Goal: Task Accomplishment & Management: Use online tool/utility

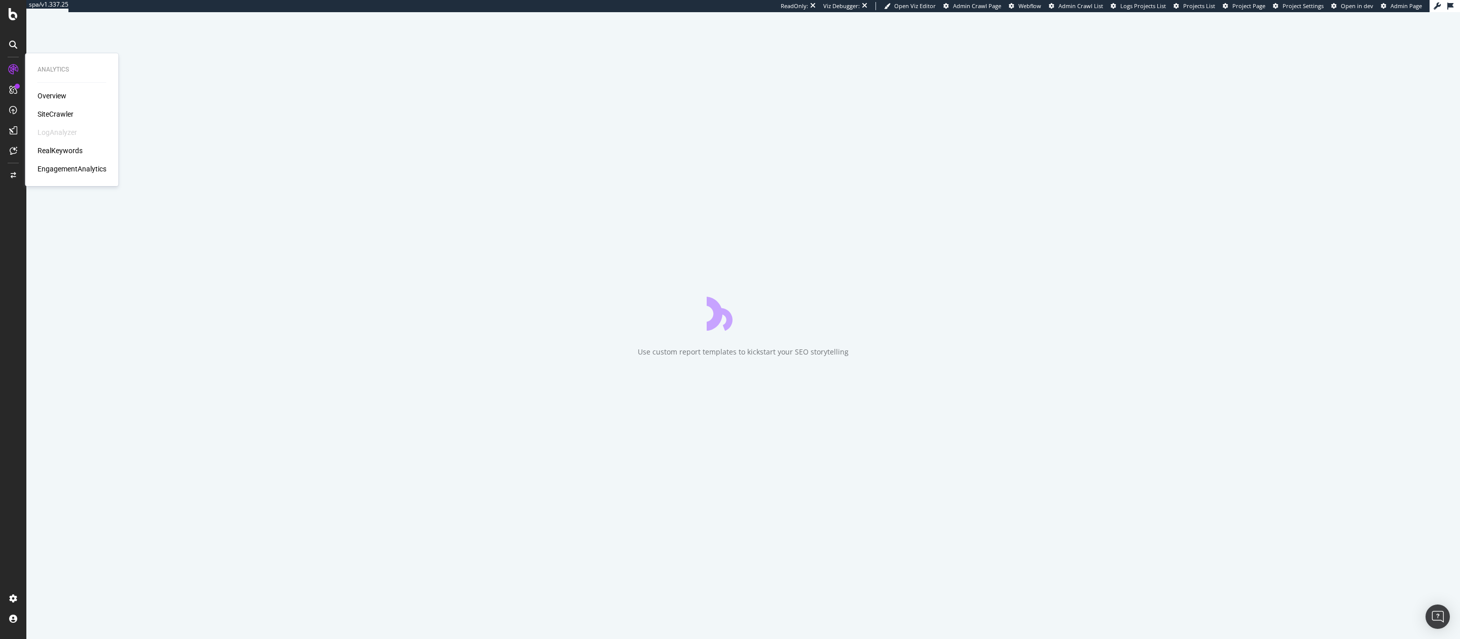
click at [59, 148] on div "RealKeywords" at bounding box center [60, 150] width 45 height 10
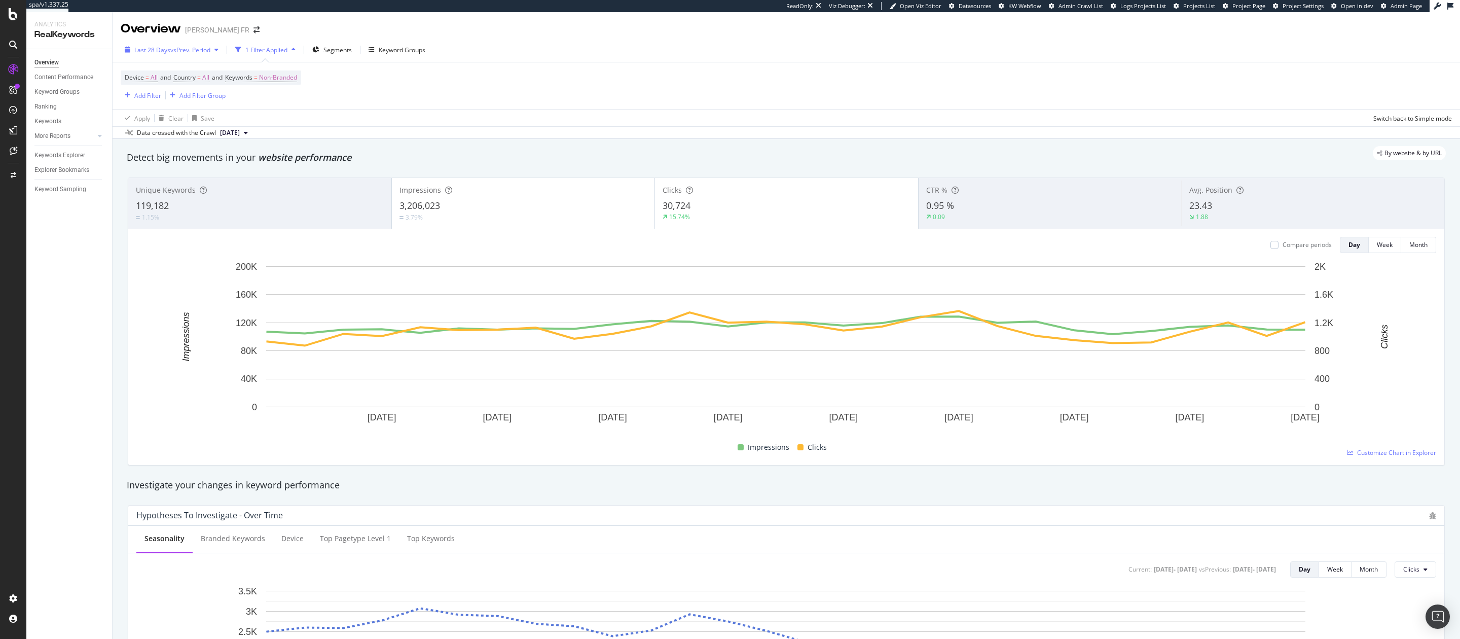
click at [187, 56] on div "Last 28 Days vs Prev. Period" at bounding box center [172, 49] width 102 height 15
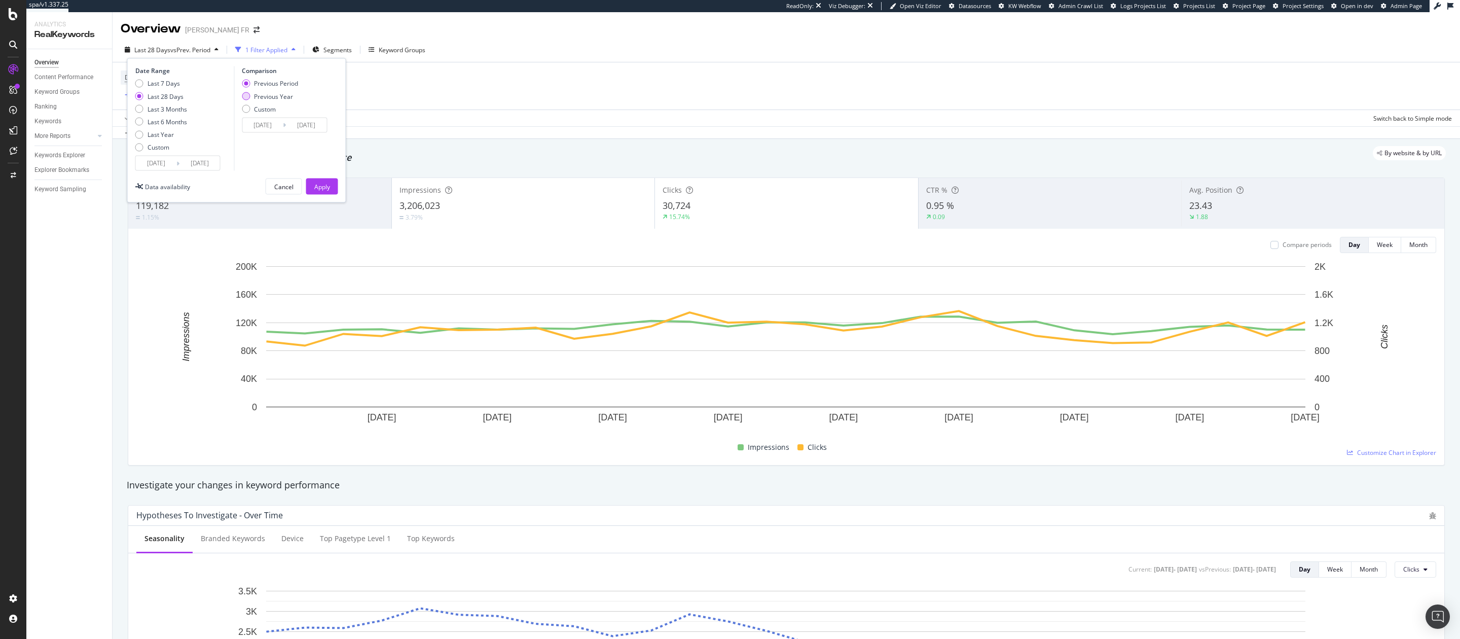
click at [258, 96] on div "Previous Year" at bounding box center [273, 96] width 39 height 9
type input "2024/08/14"
type input "2024/09/10"
click at [152, 121] on div "Last 6 Months" at bounding box center [168, 121] width 40 height 9
type input "2025/03/10"
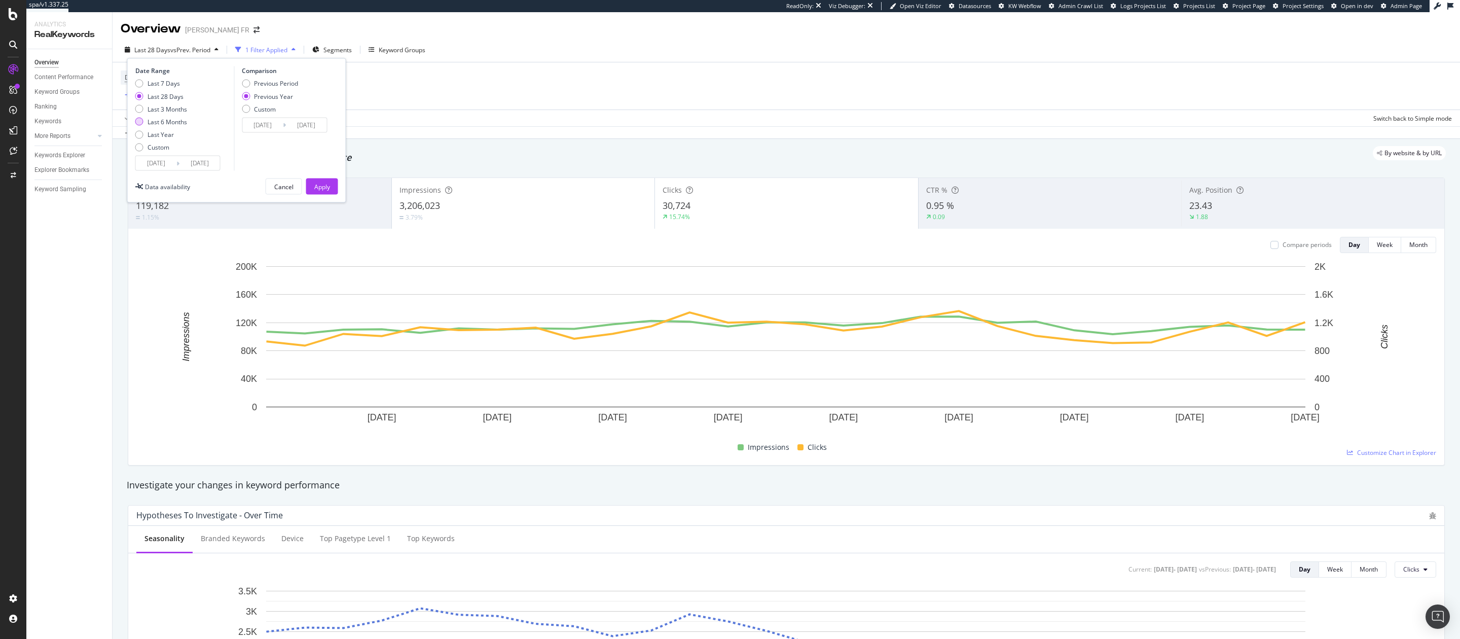
type input "2024/03/11"
click at [318, 187] on div "Apply" at bounding box center [322, 186] width 16 height 9
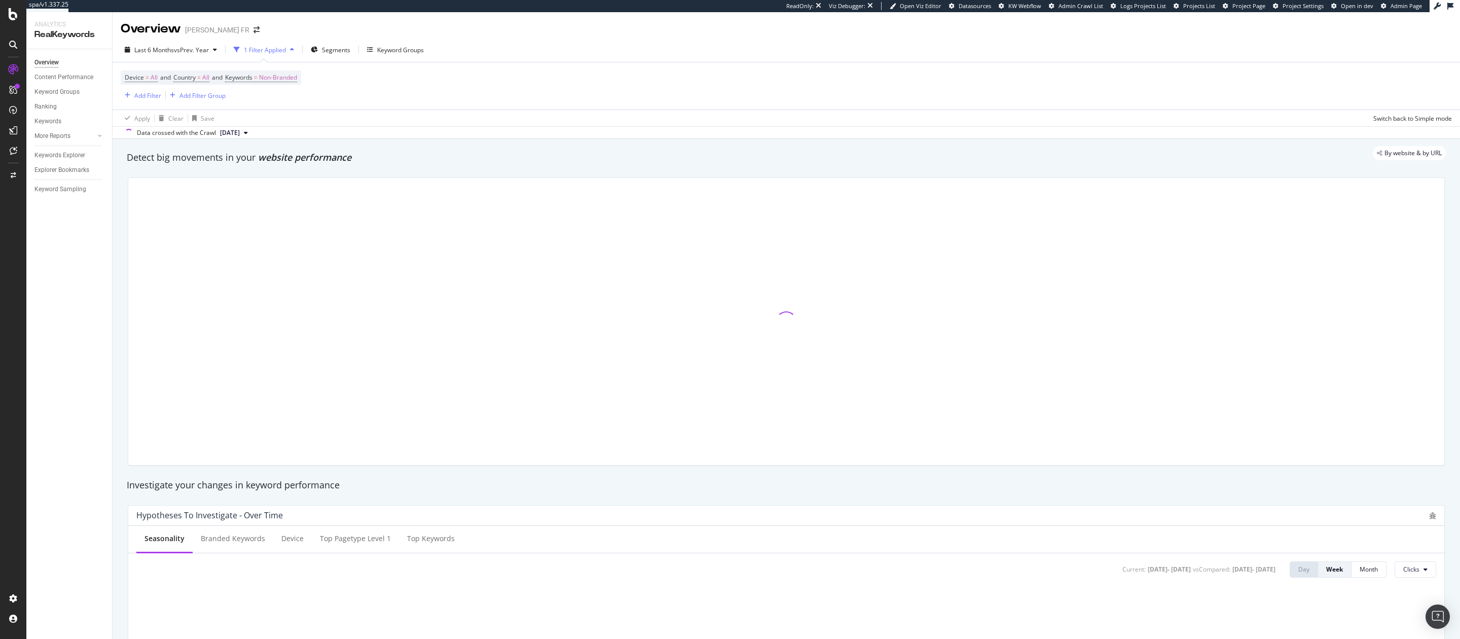
click at [255, 68] on div "Device = All and Country = All and Keywords = Non-Branded Add Filter Add Filter…" at bounding box center [786, 85] width 1331 height 47
click at [246, 79] on span "Keywords" at bounding box center [238, 77] width 27 height 9
click at [254, 97] on span "Non-Branded" at bounding box center [261, 101] width 42 height 9
click at [266, 92] on div "Non-Branded Cancel Add filter Apply" at bounding box center [296, 111] width 128 height 51
click at [265, 100] on span "Non-Branded" at bounding box center [261, 101] width 42 height 9
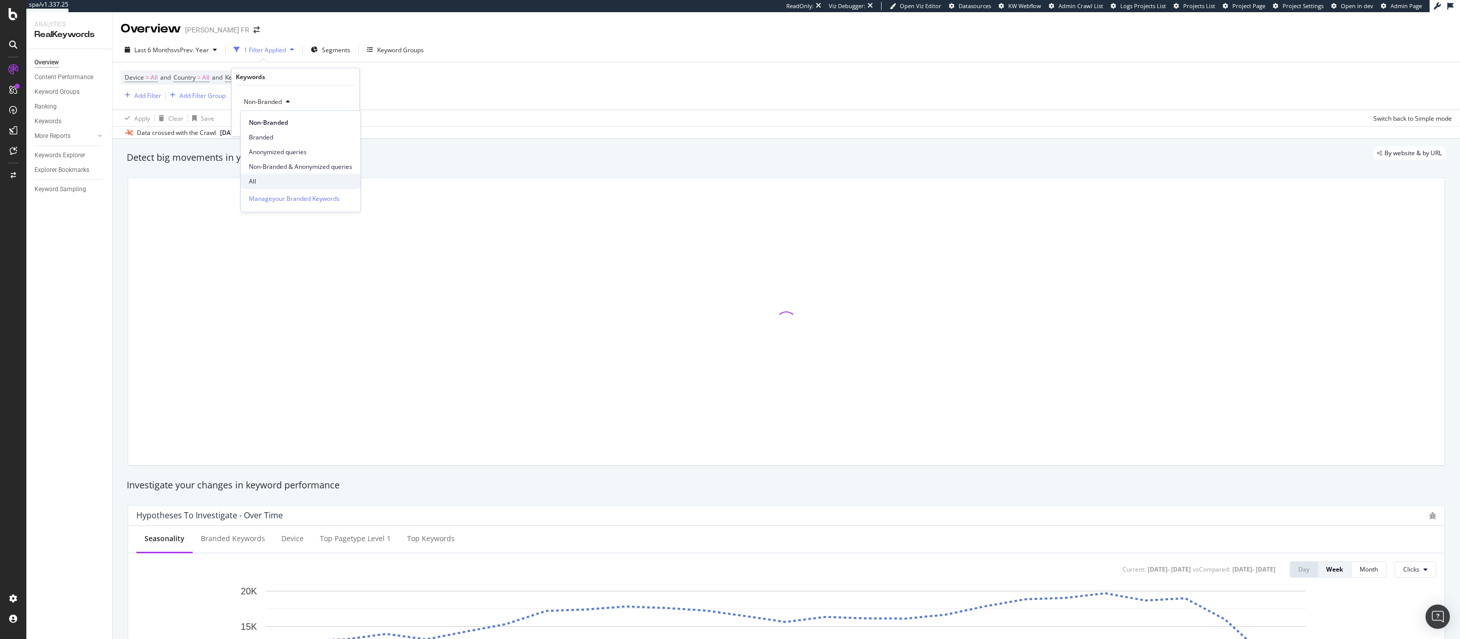
click at [256, 176] on div "All" at bounding box center [301, 181] width 120 height 15
click at [349, 127] on div "Apply" at bounding box center [344, 123] width 16 height 9
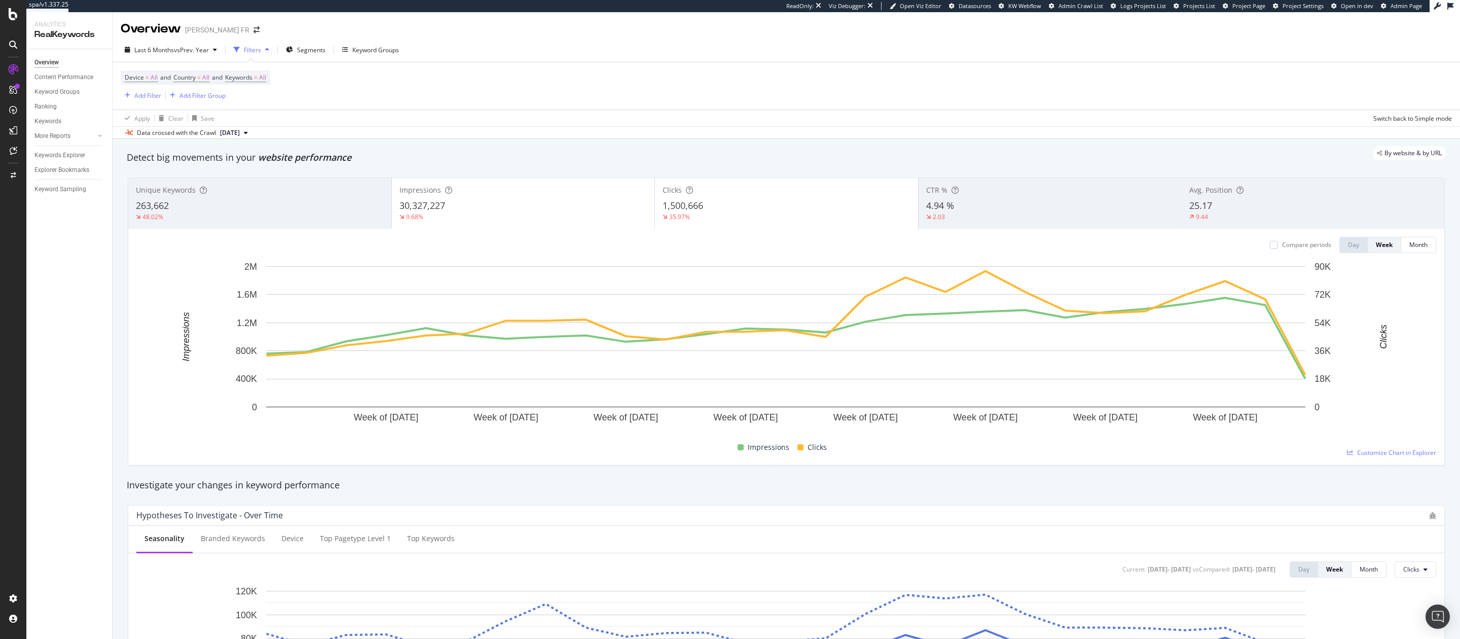
click at [491, 185] on div "Impressions 30,327,227 9.68%" at bounding box center [523, 203] width 263 height 46
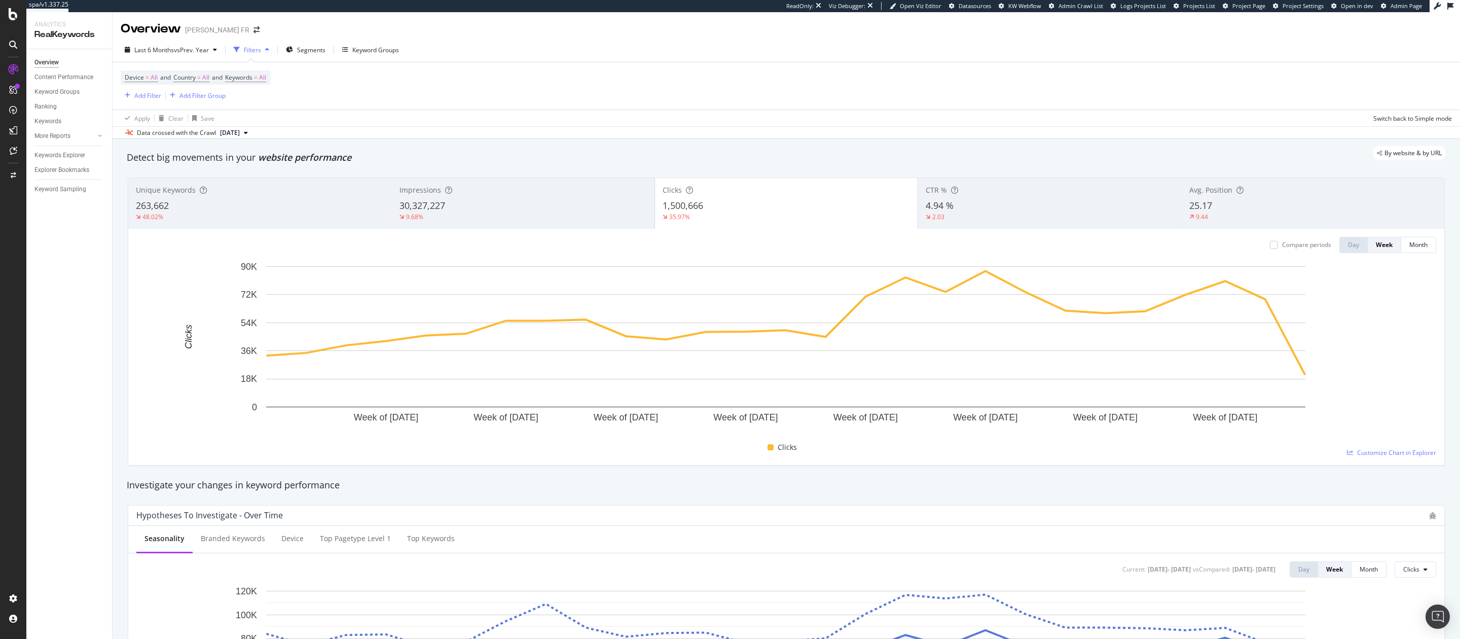
click at [1272, 250] on div "Compare periods" at bounding box center [1300, 245] width 61 height 16
click at [1276, 245] on div at bounding box center [1274, 245] width 8 height 8
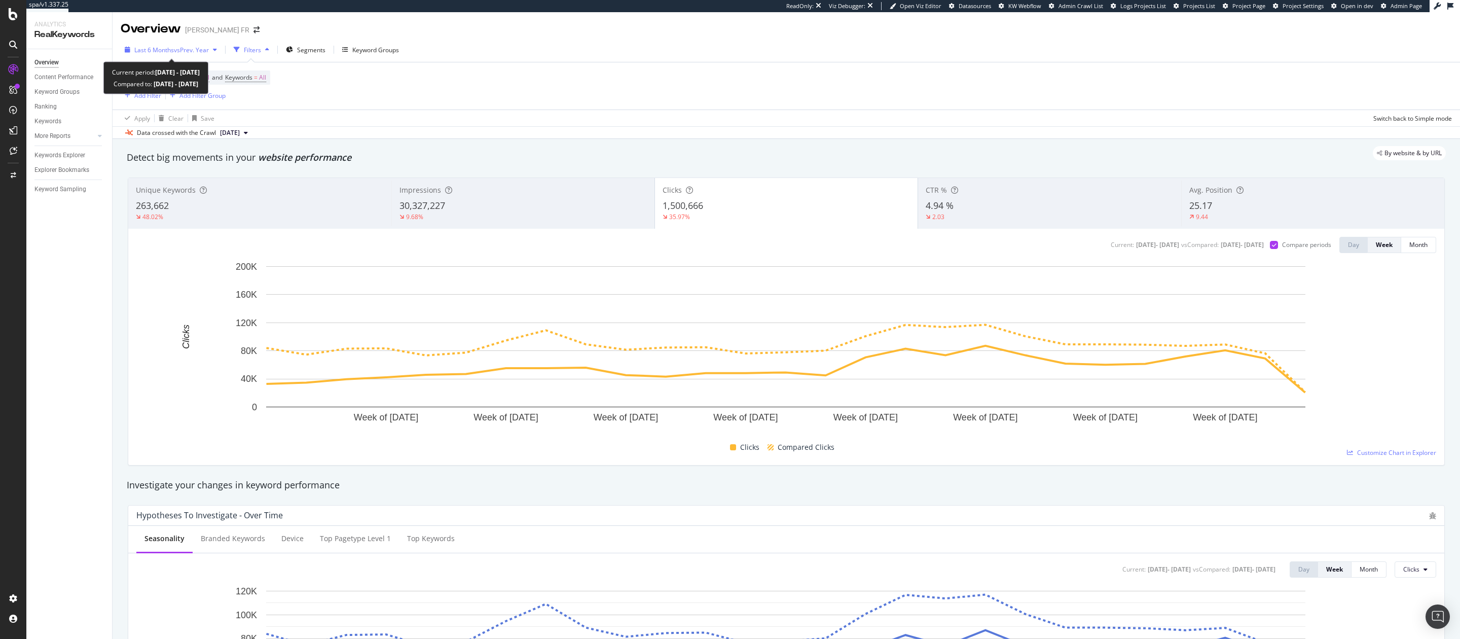
click at [200, 53] on span "vs Prev. Year" at bounding box center [191, 50] width 35 height 9
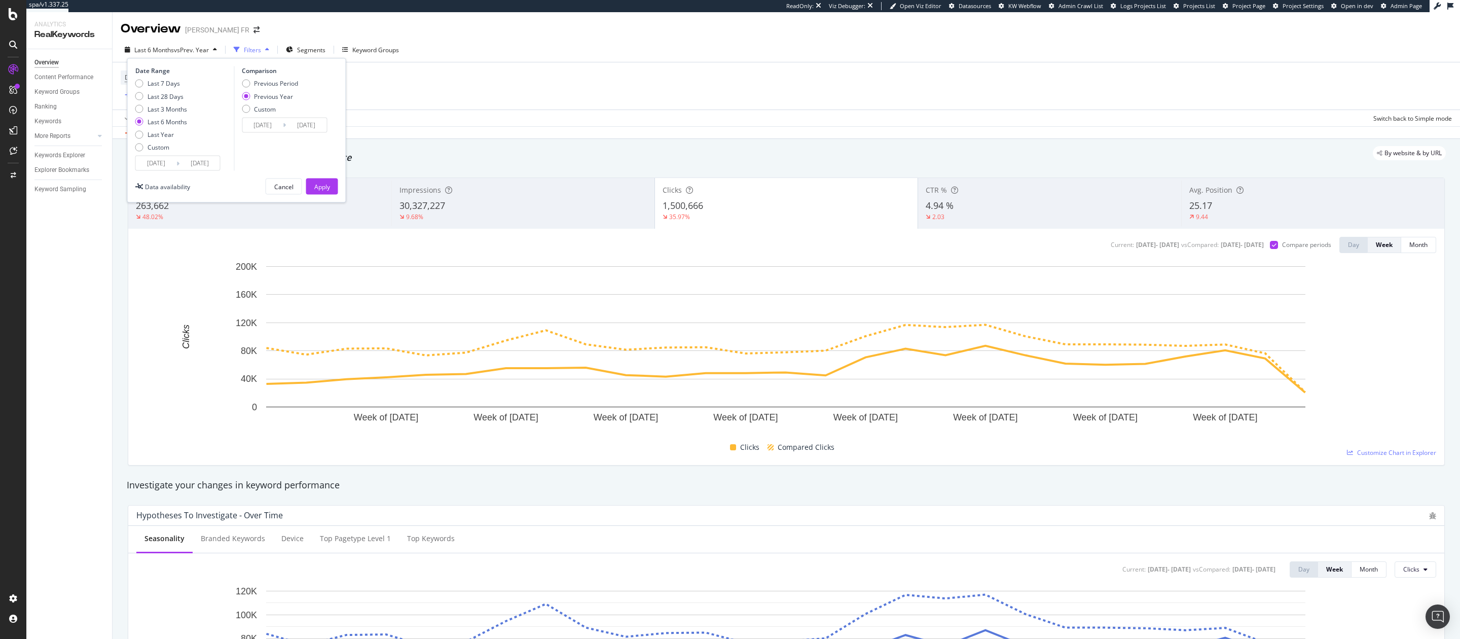
click at [375, 102] on div "Device = All and Country = All and Keywords = All Add Filter Add Filter Group" at bounding box center [786, 85] width 1331 height 47
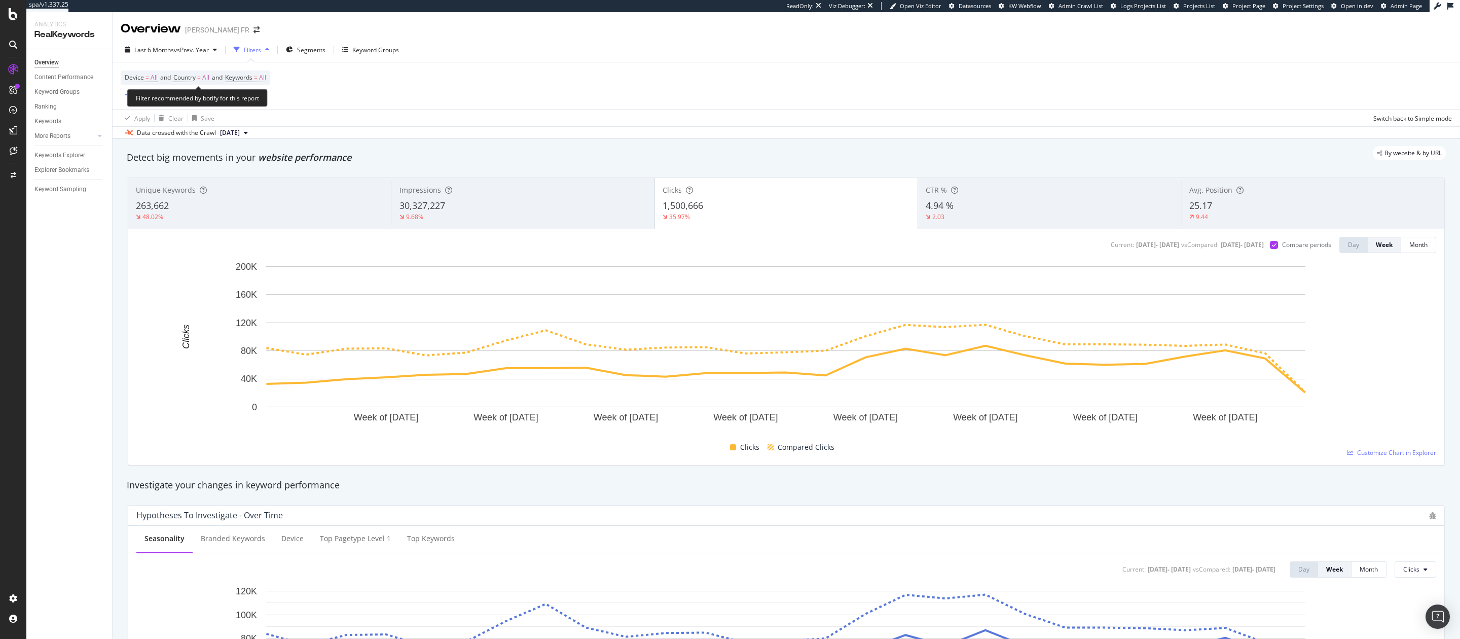
click at [263, 82] on span "Device = All and Country = All and Keywords = All" at bounding box center [195, 77] width 141 height 14
click at [252, 79] on span "Keywords" at bounding box center [238, 77] width 27 height 9
click at [251, 104] on div "button" at bounding box center [257, 102] width 12 height 6
click at [316, 169] on span "Non-Branded & Anonymized queries" at bounding box center [300, 166] width 103 height 9
click at [350, 121] on div "Apply" at bounding box center [352, 123] width 16 height 9
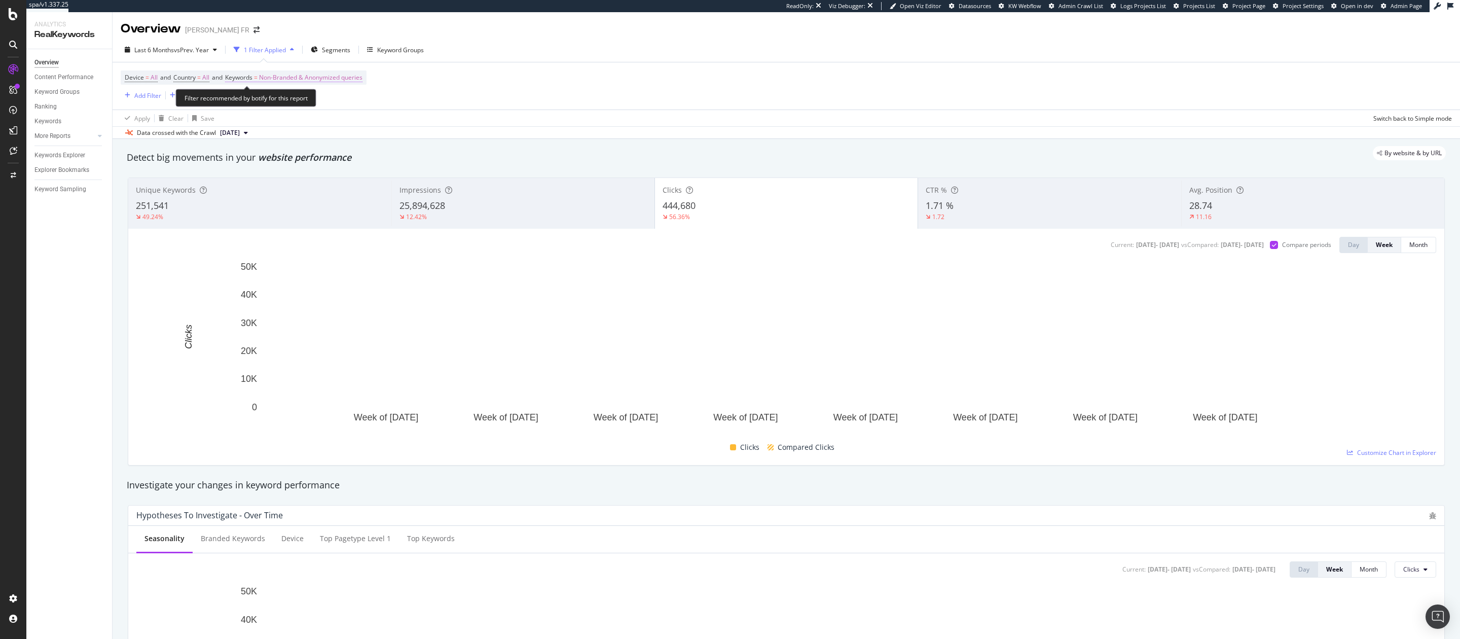
click at [329, 81] on span "Non-Branded & Anonymized queries" at bounding box center [310, 77] width 103 height 14
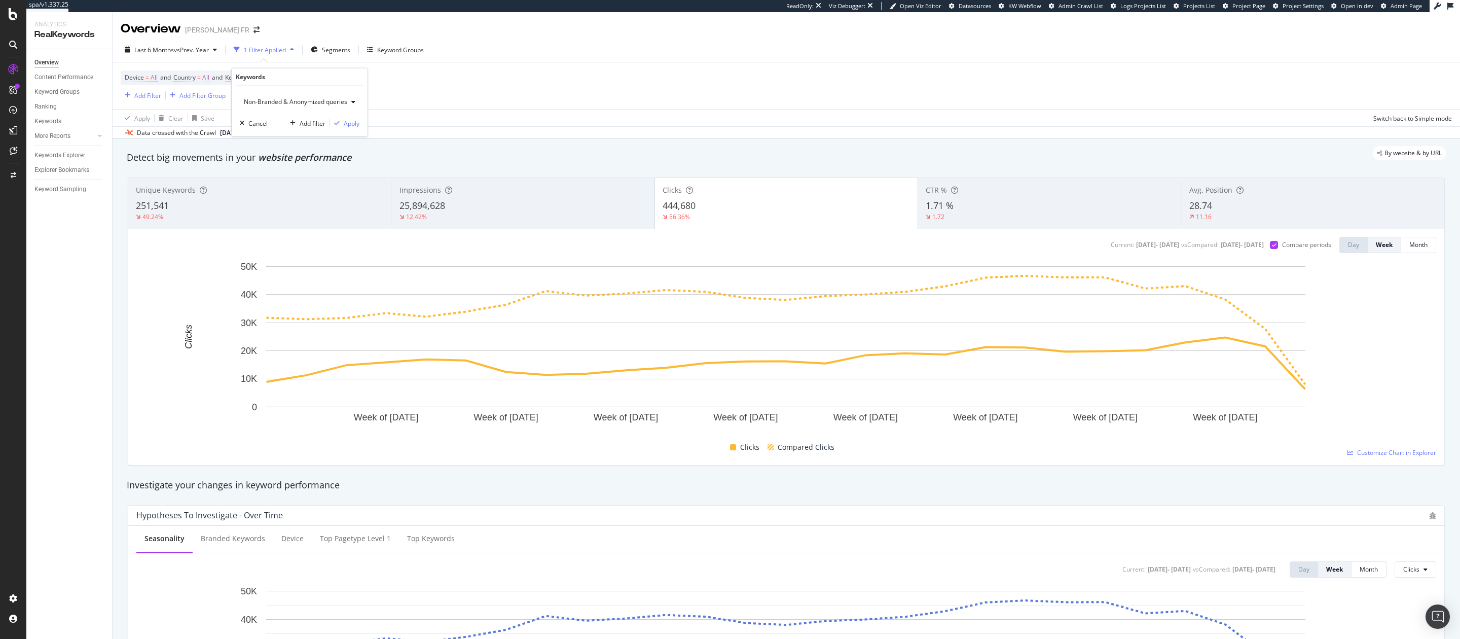
click at [302, 102] on span "Non-Branded & Anonymized queries" at bounding box center [293, 101] width 107 height 9
click at [291, 136] on span "Branded" at bounding box center [302, 136] width 106 height 9
click at [345, 118] on button "Apply" at bounding box center [336, 123] width 29 height 10
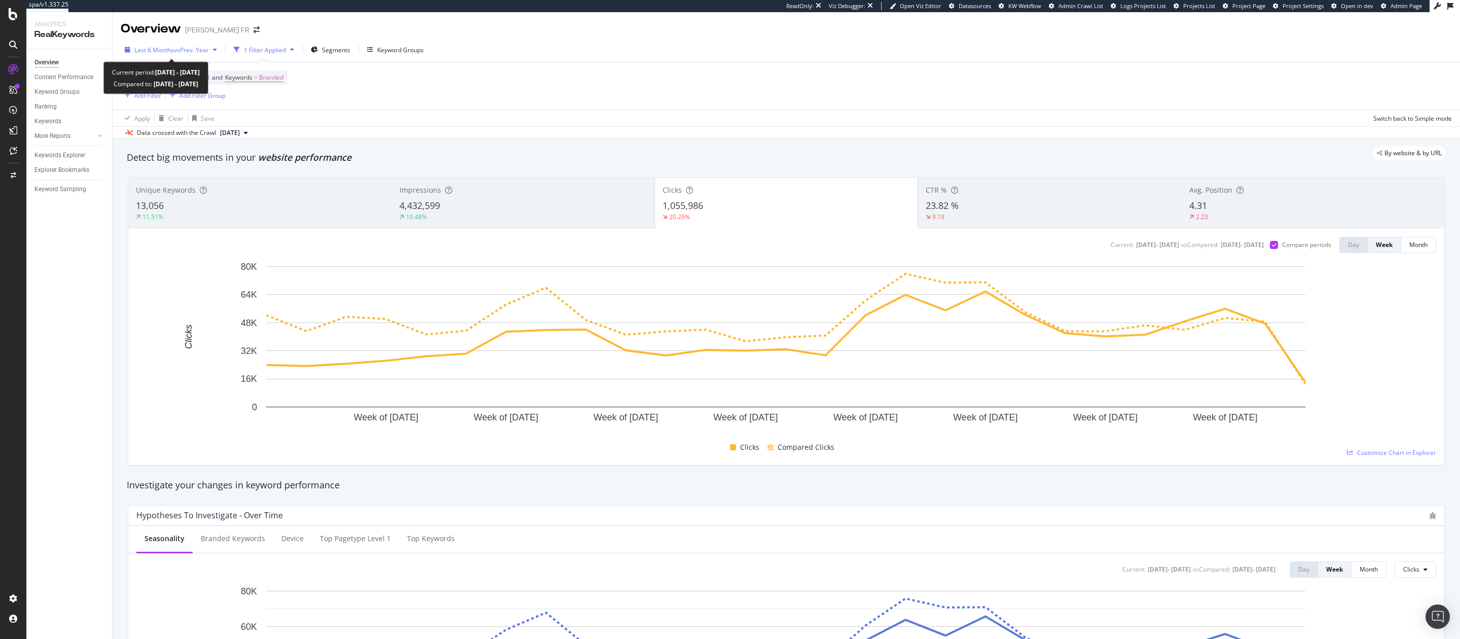
click at [200, 55] on div "Last 6 Months vs Prev. Year" at bounding box center [171, 49] width 100 height 15
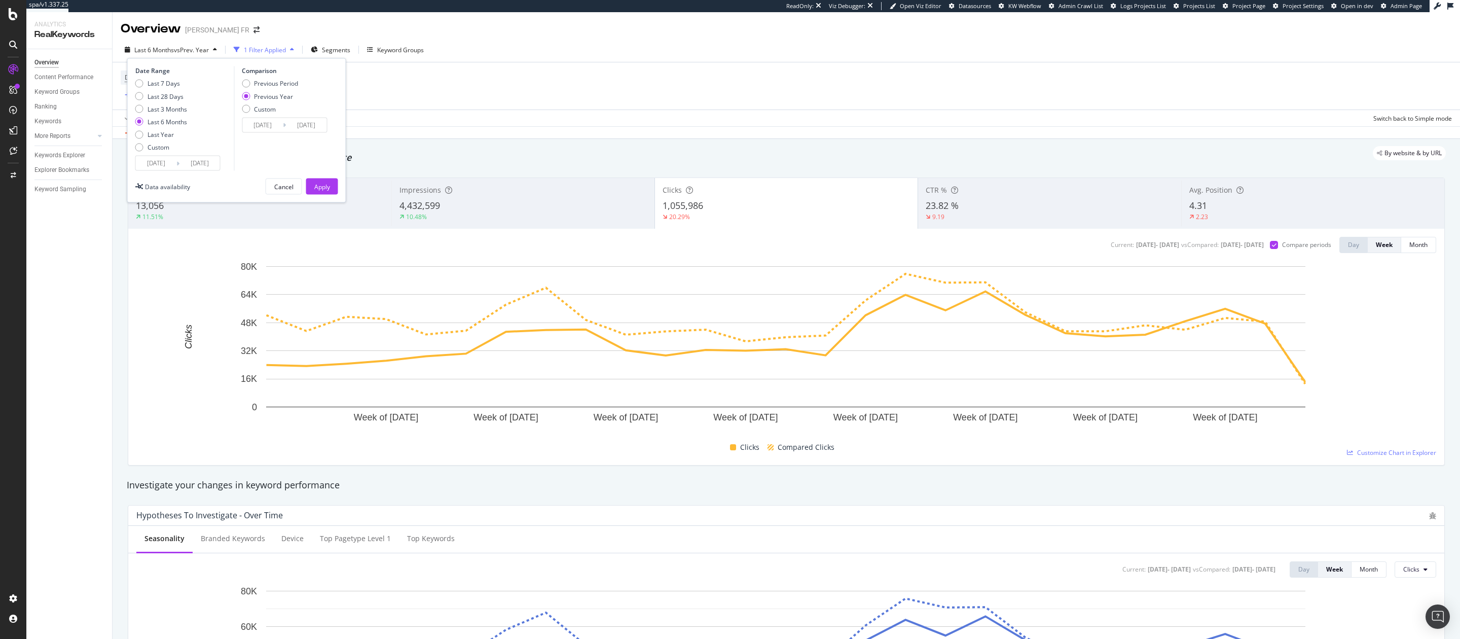
click at [152, 139] on div "Last 7 Days Last 28 Days Last 3 Months Last 6 Months Last Year Custom" at bounding box center [161, 117] width 52 height 77
click at [164, 134] on div "Last Year" at bounding box center [161, 134] width 26 height 9
type input "2024/09/10"
click at [523, 75] on div "Device = All and Country = All and Keywords = Branded Add Filter Add Filter Gro…" at bounding box center [786, 85] width 1331 height 47
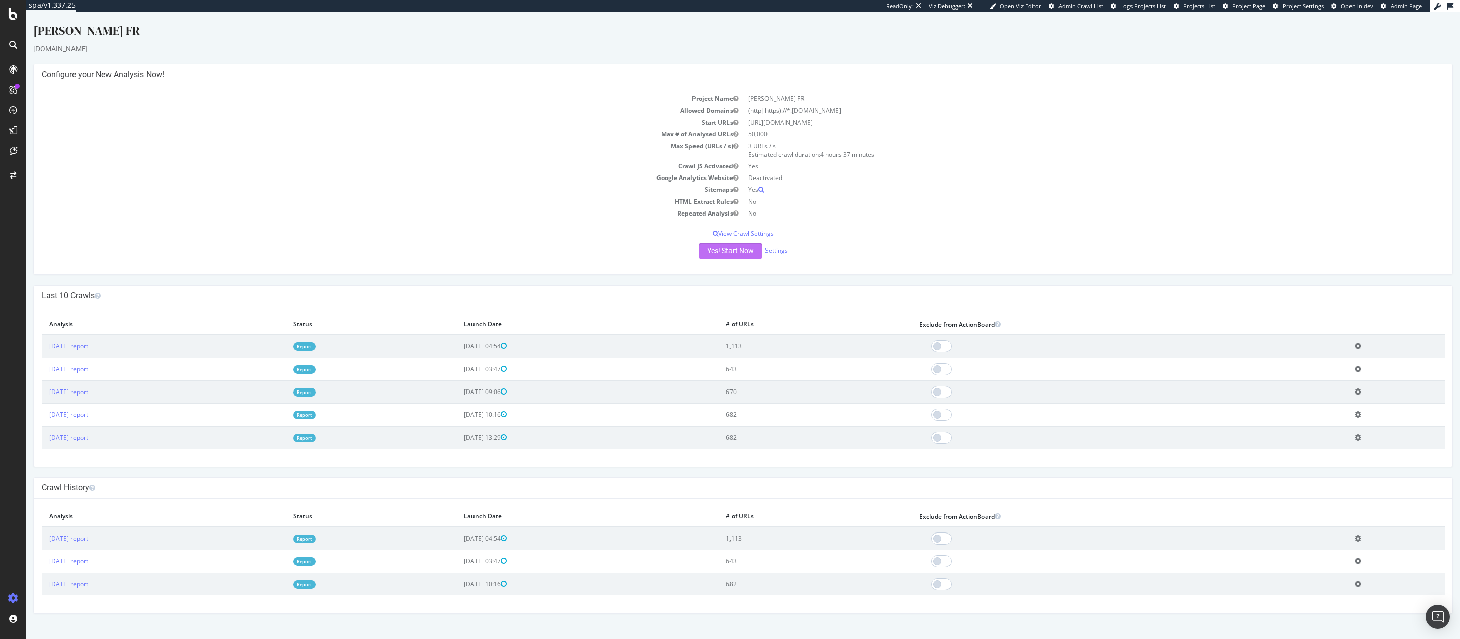
click at [740, 253] on button "Yes! Start Now" at bounding box center [730, 251] width 63 height 16
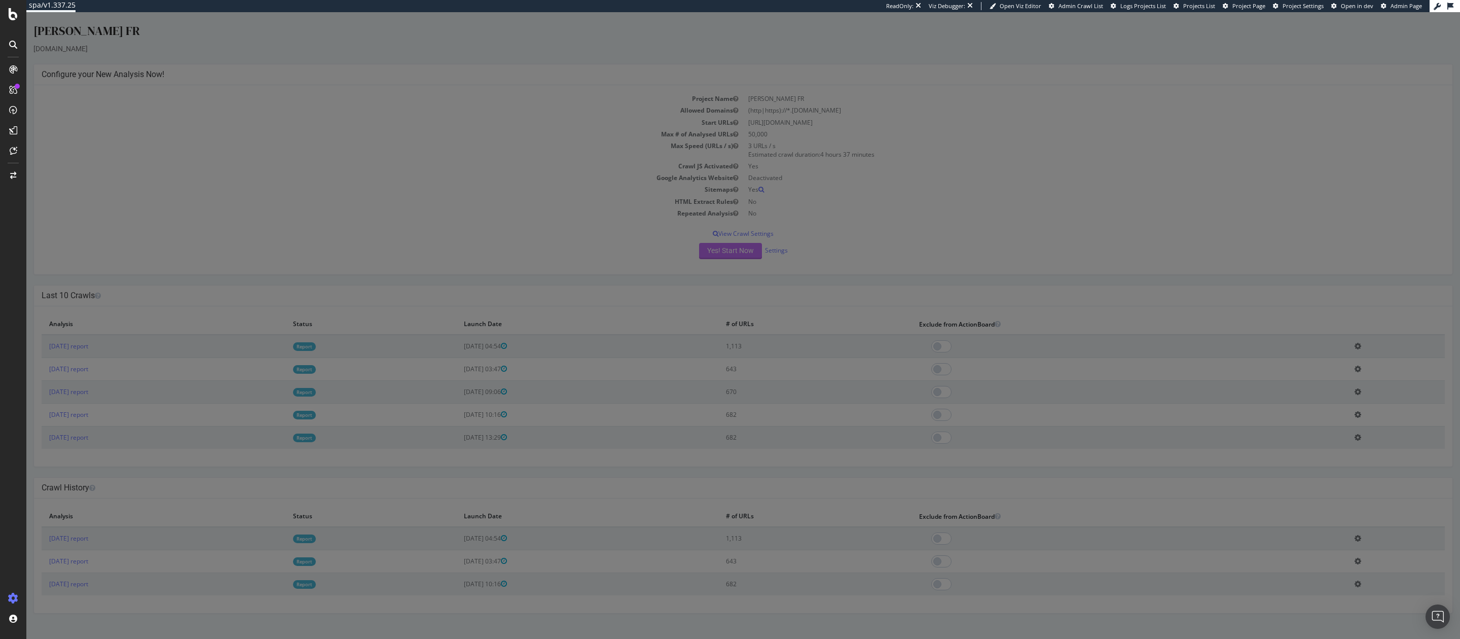
click at [740, 253] on div at bounding box center [743, 325] width 1434 height 627
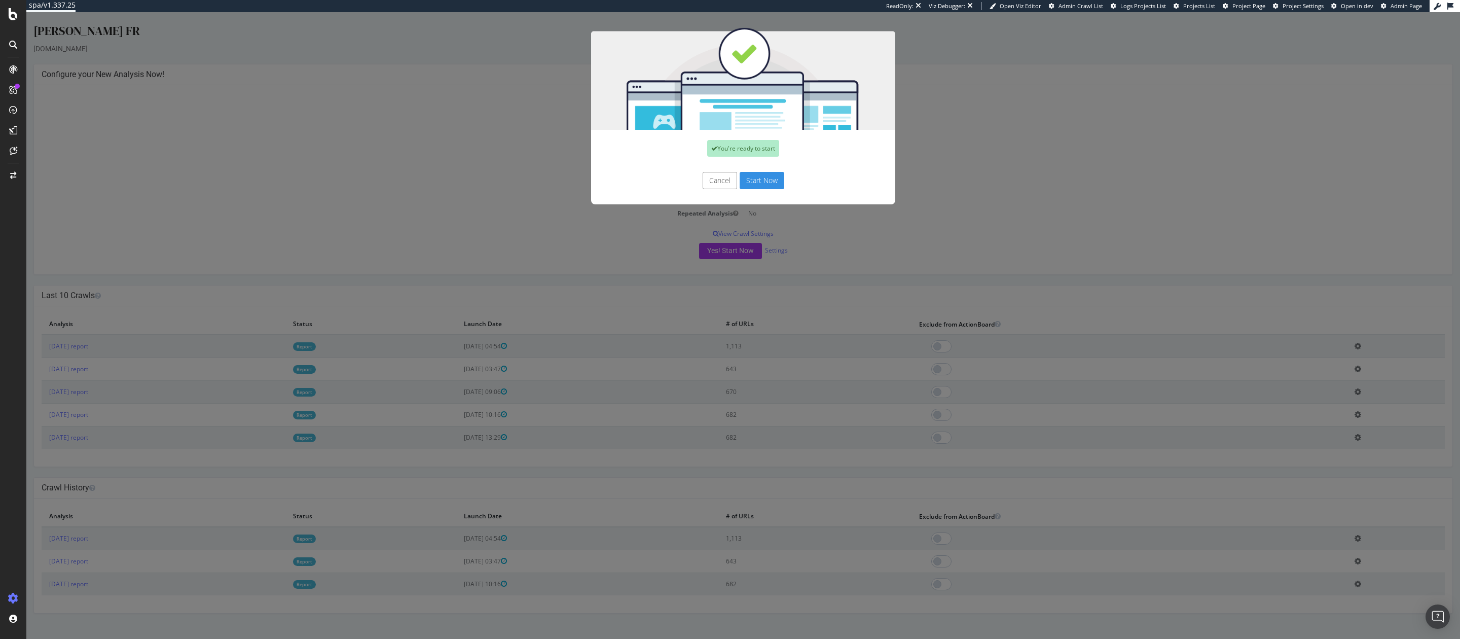
click at [774, 186] on button "Start Now" at bounding box center [762, 180] width 45 height 17
